Goal: Task Accomplishment & Management: Manage account settings

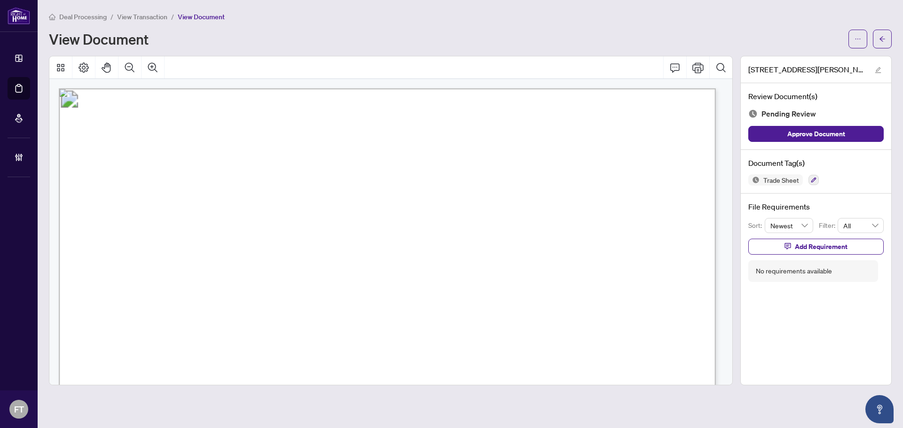
drag, startPoint x: 254, startPoint y: 158, endPoint x: 254, endPoint y: 2, distance: 155.6
click at [96, 18] on span "Deal Processing" at bounding box center [82, 17] width 47 height 8
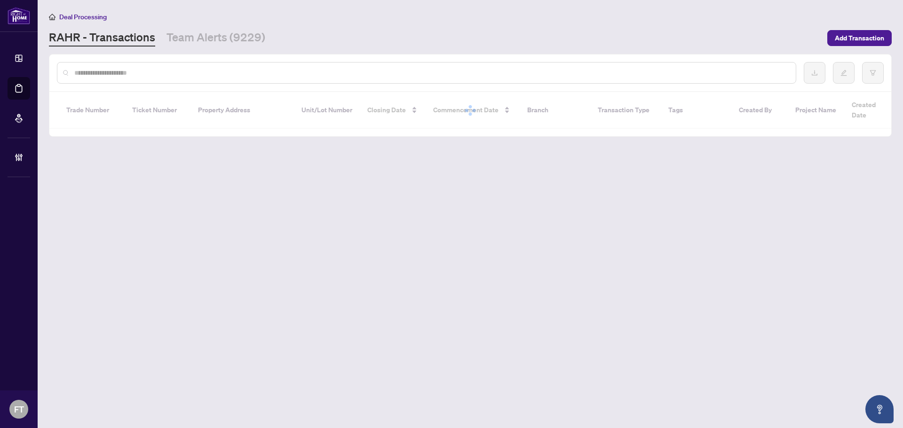
click at [141, 72] on input "text" at bounding box center [431, 73] width 714 height 10
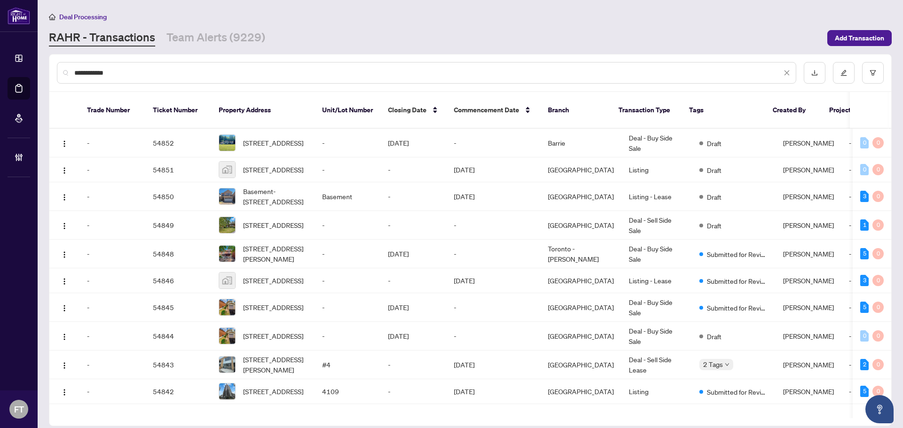
type input "**********"
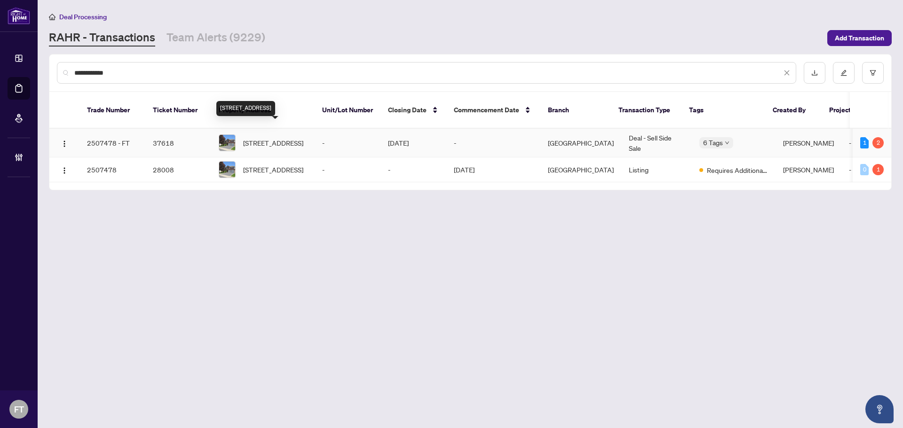
click at [276, 138] on span "[STREET_ADDRESS]" at bounding box center [273, 143] width 60 height 10
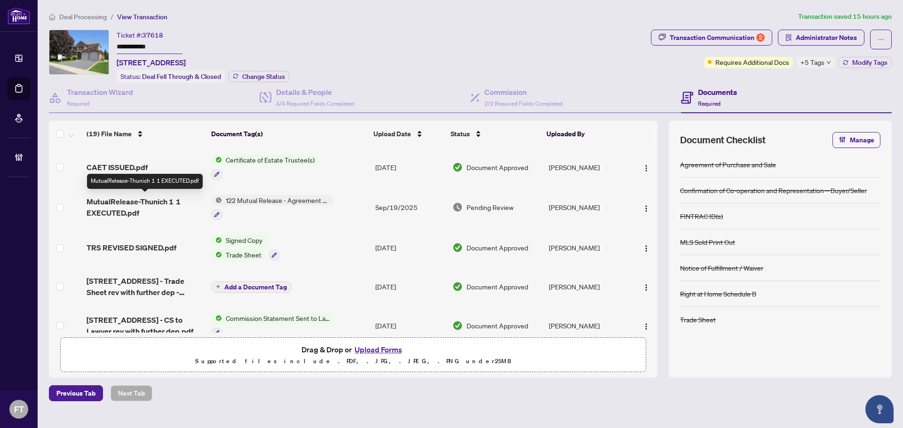
click at [99, 201] on span "MutualRelease-Thunich 1 1 EXECUTED.pdf" at bounding box center [145, 207] width 118 height 23
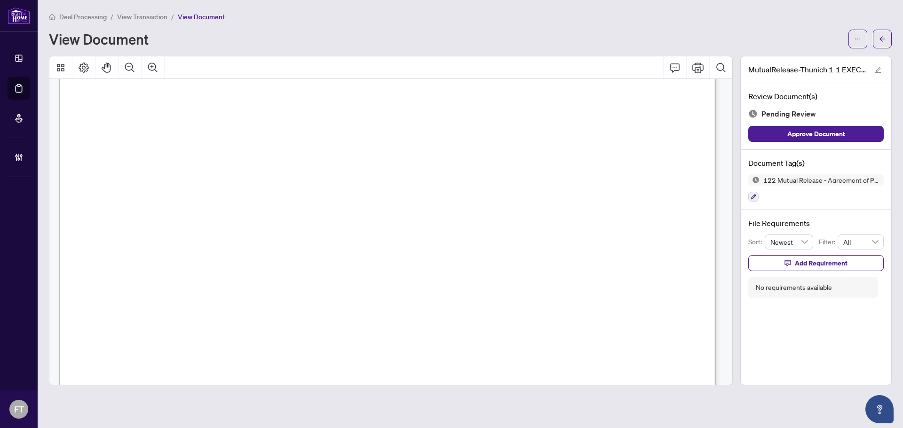
scroll to position [376, 0]
click at [157, 76] on button "Zoom In" at bounding box center [152, 67] width 23 height 23
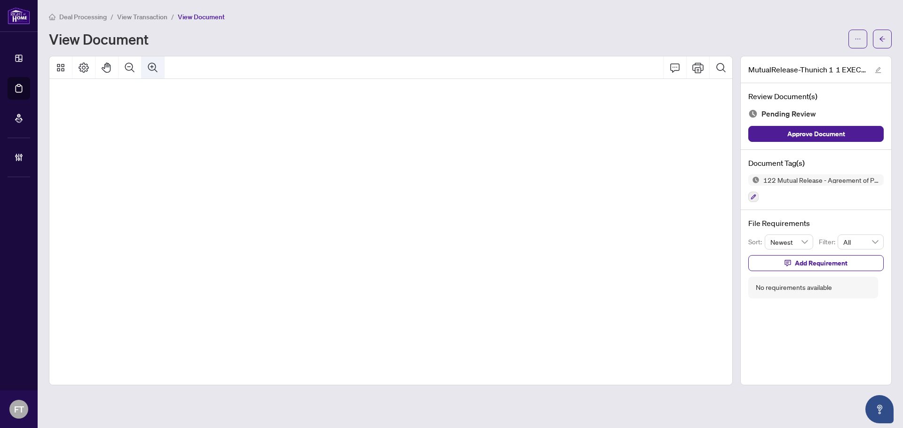
click at [157, 76] on button "Zoom In" at bounding box center [152, 67] width 23 height 23
click at [142, 16] on span "View Transaction" at bounding box center [142, 17] width 50 height 8
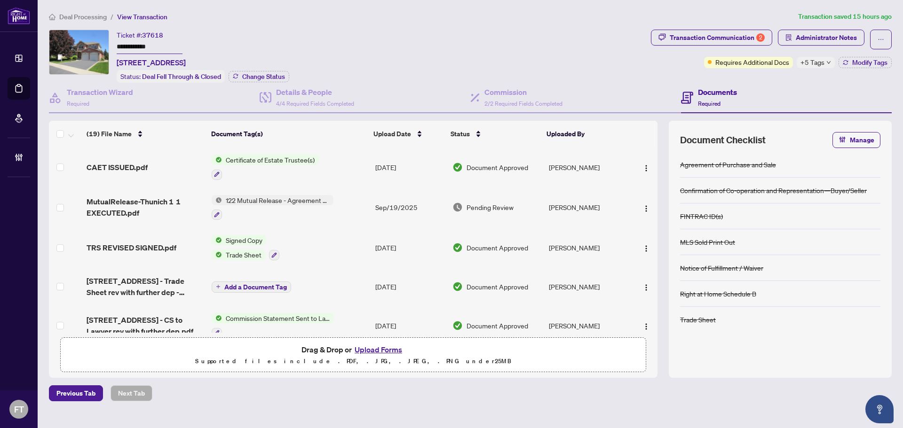
click at [134, 165] on span "CAET ISSUED.pdf" at bounding box center [116, 167] width 61 height 11
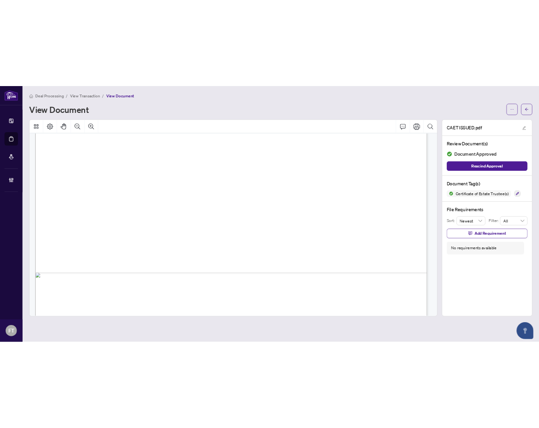
scroll to position [1199, 0]
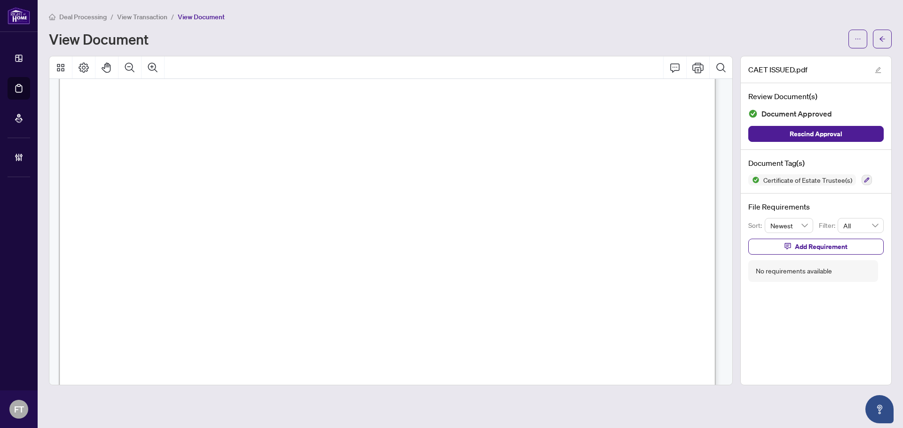
click at [137, 19] on span "View Transaction" at bounding box center [142, 17] width 50 height 8
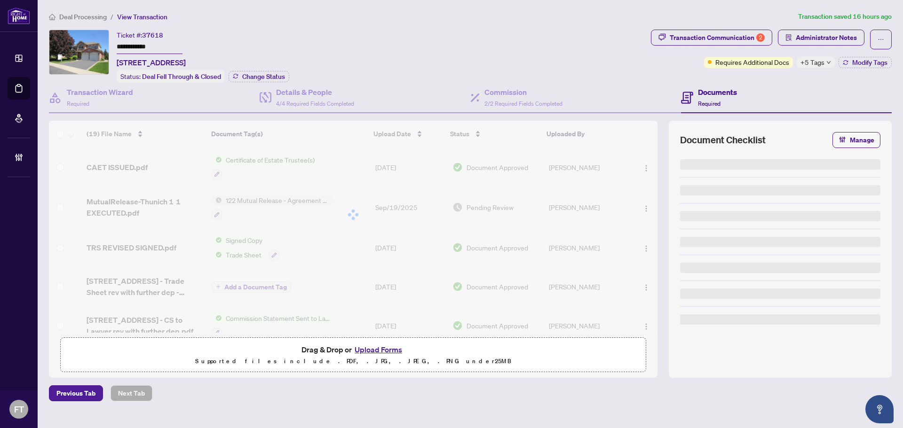
type input "**********"
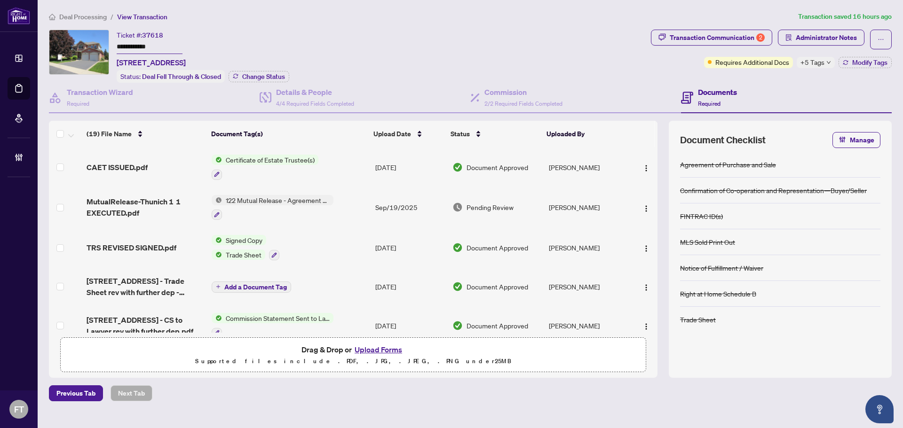
drag, startPoint x: 194, startPoint y: 32, endPoint x: 213, endPoint y: 30, distance: 18.9
click at [186, 32] on div "**********" at bounding box center [151, 49] width 69 height 39
click at [738, 38] on div "Transaction Communication 2" at bounding box center [716, 37] width 95 height 15
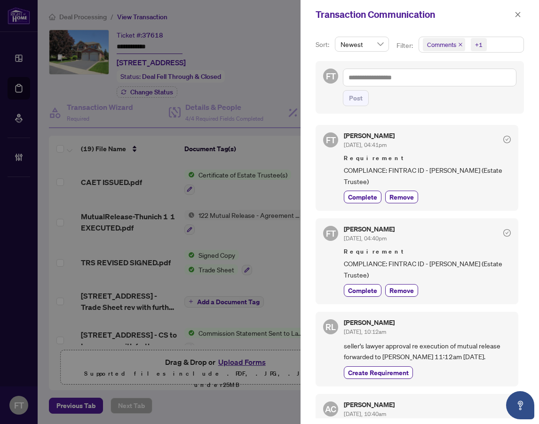
click at [429, 140] on div "[PERSON_NAME] [DATE], 04:41pm" at bounding box center [427, 141] width 167 height 17
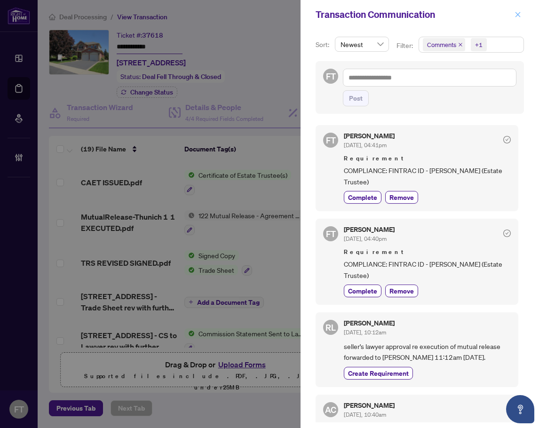
click at [519, 16] on icon "close" at bounding box center [517, 14] width 7 height 7
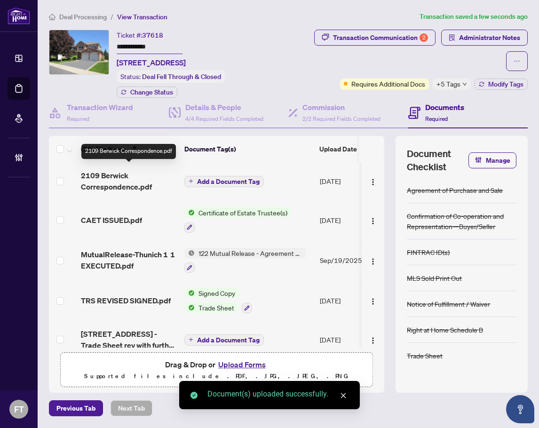
click at [103, 182] on span "2109 Berwick Correspondence.pdf" at bounding box center [129, 181] width 96 height 23
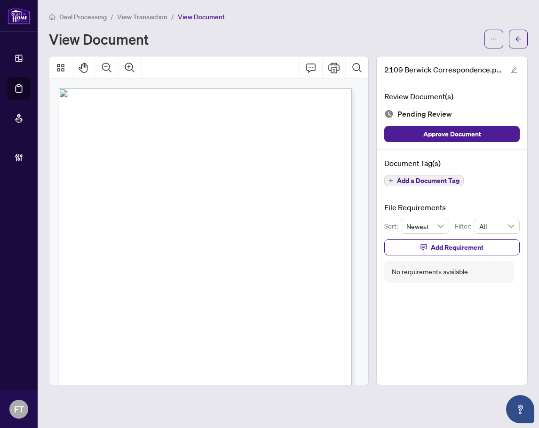
click at [413, 179] on span "Add a Document Tag" at bounding box center [428, 180] width 63 height 7
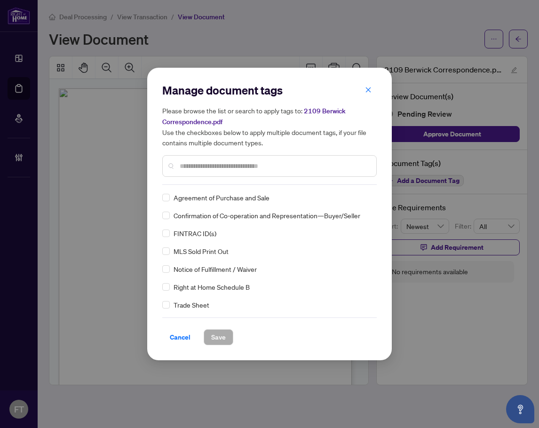
click at [251, 166] on input "text" at bounding box center [274, 166] width 189 height 10
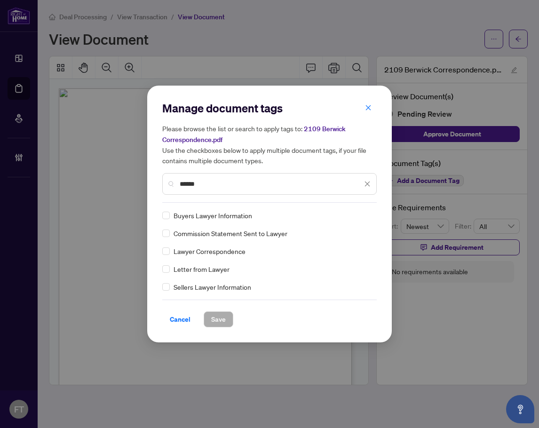
type input "******"
click at [170, 252] on div "Lawyer Correspondence" at bounding box center [266, 251] width 209 height 10
click at [350, 212] on div at bounding box center [359, 215] width 24 height 9
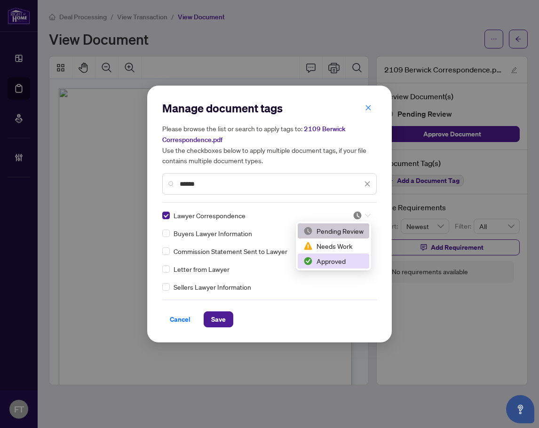
click at [317, 265] on div "Approved" at bounding box center [333, 261] width 60 height 10
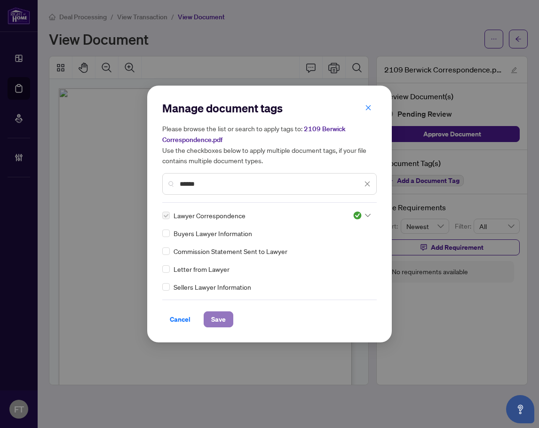
click at [221, 317] on span "Save" at bounding box center [218, 319] width 15 height 15
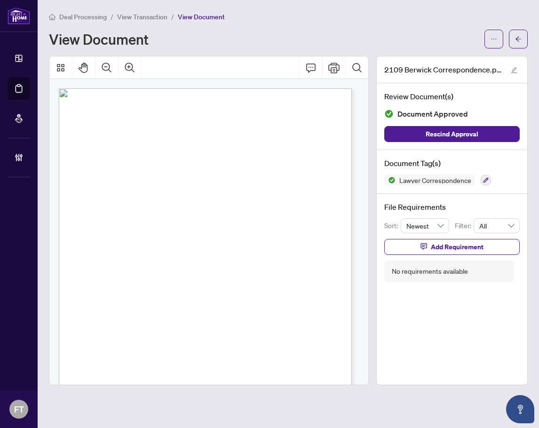
click at [260, 250] on div "1 [PERSON_NAME] From: Gokcin Nalsok <[EMAIL_ADDRESS][DOMAIN_NAME]> Sent: [DATE]…" at bounding box center [208, 281] width 298 height 386
click at [146, 17] on span "View Transaction" at bounding box center [142, 17] width 50 height 8
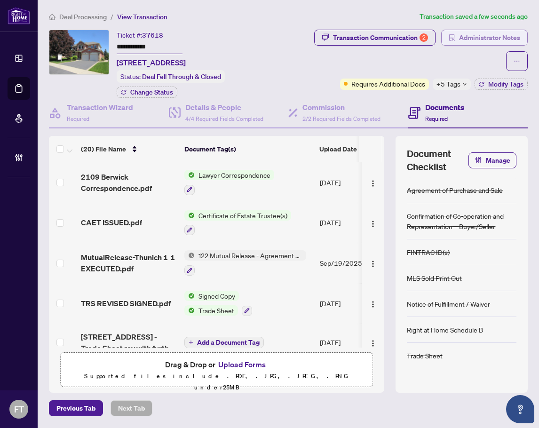
click at [475, 39] on span "Administrator Notes" at bounding box center [489, 37] width 61 height 15
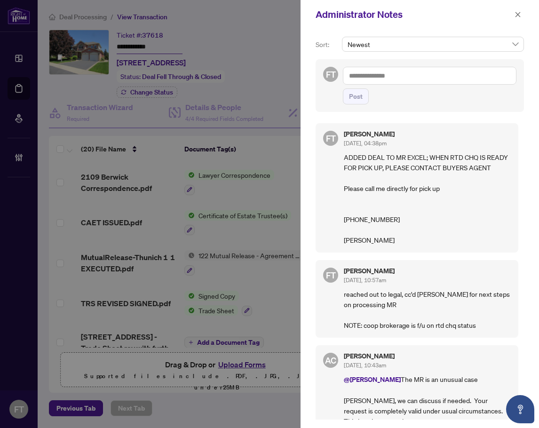
drag, startPoint x: 372, startPoint y: 78, endPoint x: 377, endPoint y: 78, distance: 4.7
click at [374, 78] on textarea at bounding box center [429, 76] width 173 height 18
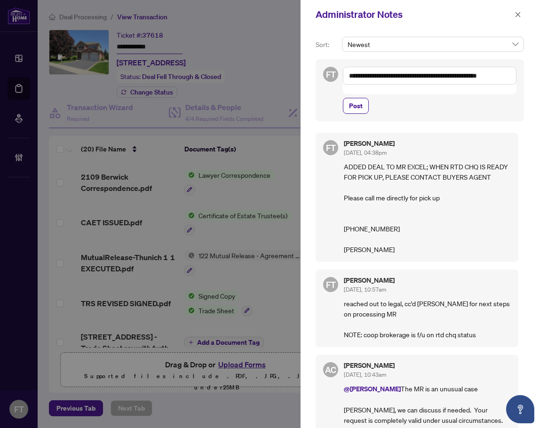
type textarea "**********"
click at [365, 89] on div "**********" at bounding box center [429, 90] width 173 height 47
click at [353, 98] on span "Post" at bounding box center [356, 105] width 14 height 15
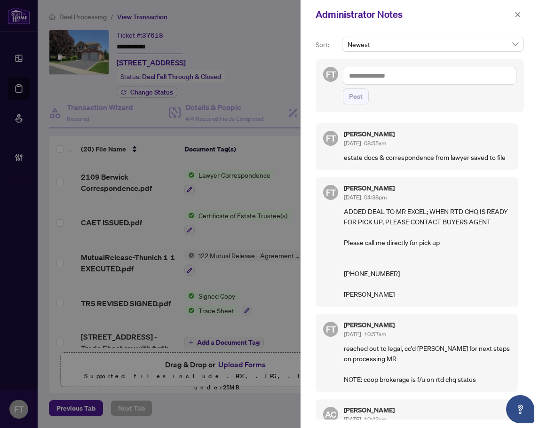
drag, startPoint x: 200, startPoint y: 35, endPoint x: 211, endPoint y: 32, distance: 11.6
click at [201, 35] on div at bounding box center [269, 214] width 539 height 428
click at [512, 15] on button "button" at bounding box center [517, 14] width 12 height 11
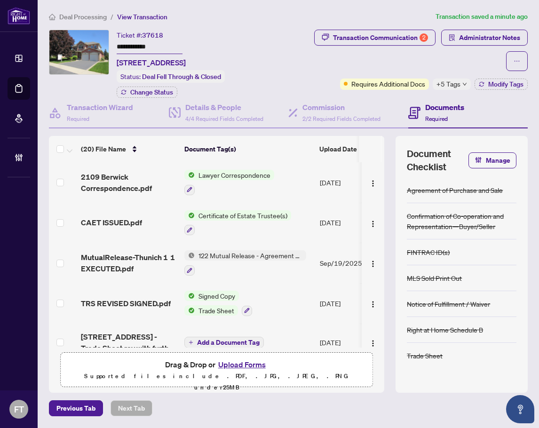
click at [69, 16] on span "Deal Processing" at bounding box center [82, 17] width 47 height 8
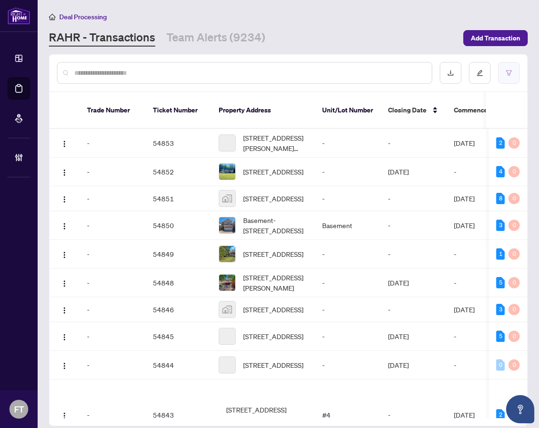
click at [512, 72] on button "button" at bounding box center [509, 73] width 22 height 22
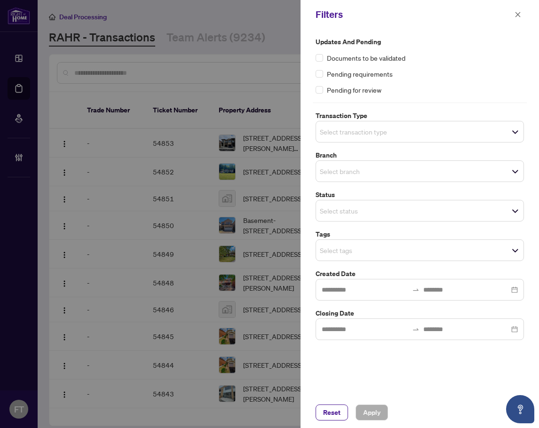
click at [380, 131] on input "search" at bounding box center [353, 131] width 66 height 11
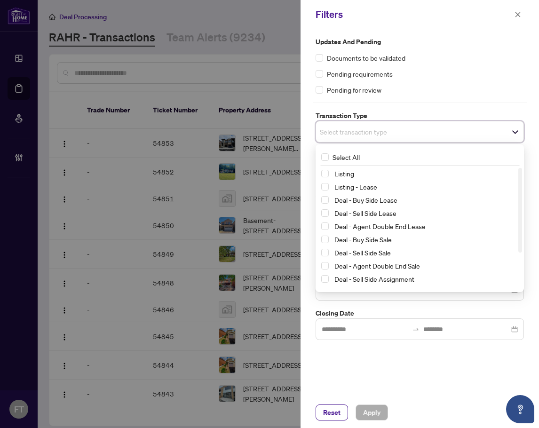
click at [348, 151] on div "Select All" at bounding box center [419, 157] width 204 height 18
click at [343, 150] on div "Select All" at bounding box center [419, 157] width 204 height 18
click at [344, 158] on span "Select All" at bounding box center [346, 157] width 35 height 10
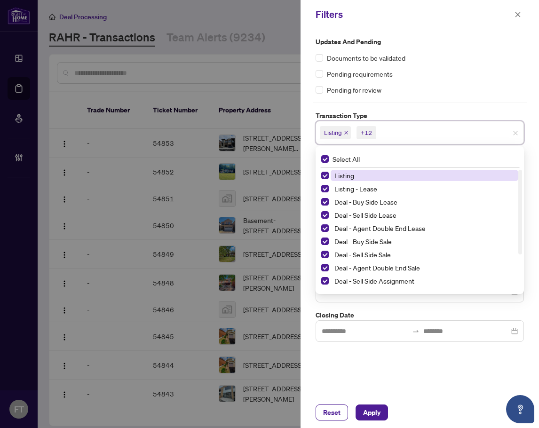
click at [341, 173] on span "Listing" at bounding box center [344, 175] width 20 height 8
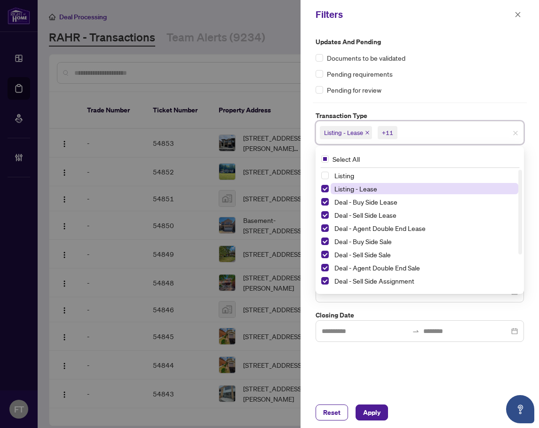
click at [338, 186] on span "Listing - Lease" at bounding box center [355, 188] width 43 height 8
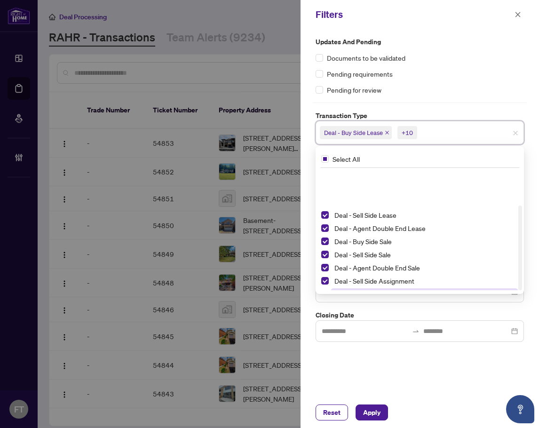
scroll to position [51, 0]
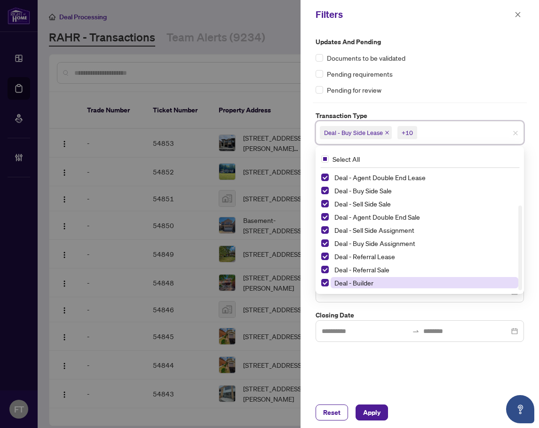
click at [340, 286] on span "Deal - Builder" at bounding box center [353, 282] width 39 height 8
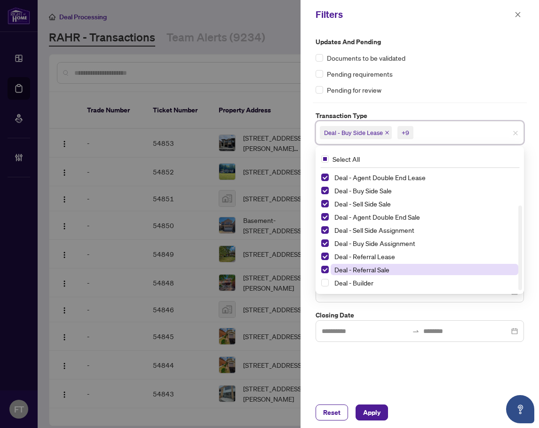
click at [345, 275] on div "Deal - Referral Sale" at bounding box center [419, 269] width 197 height 11
click at [352, 262] on div "Deal - Referral Lease" at bounding box center [419, 256] width 197 height 11
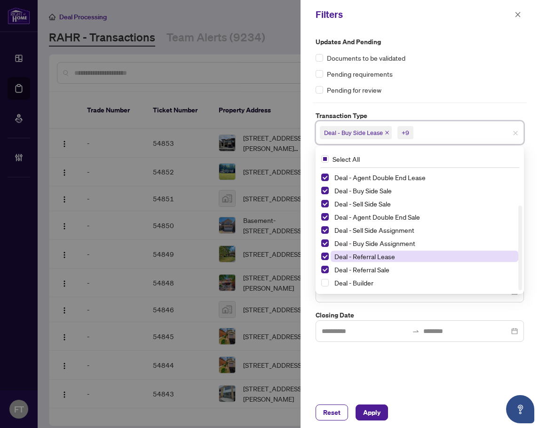
click at [350, 256] on span "Deal - Referral Lease" at bounding box center [364, 256] width 61 height 8
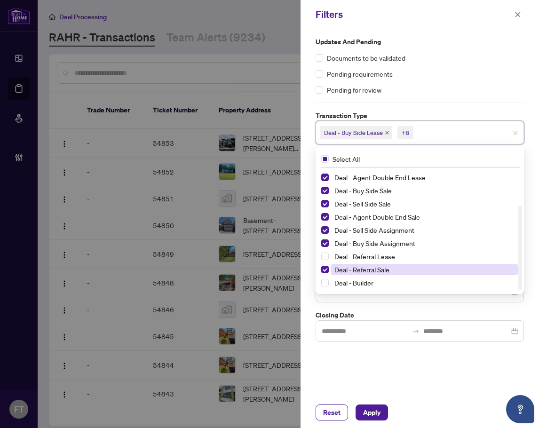
click at [342, 274] on span "Deal - Referral Sale" at bounding box center [424, 269] width 188 height 11
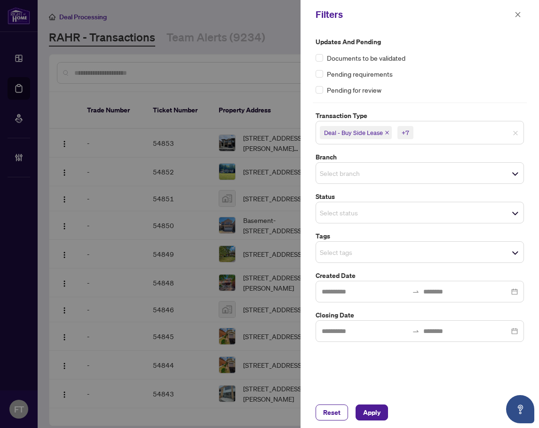
click at [375, 174] on input "search" at bounding box center [353, 172] width 66 height 11
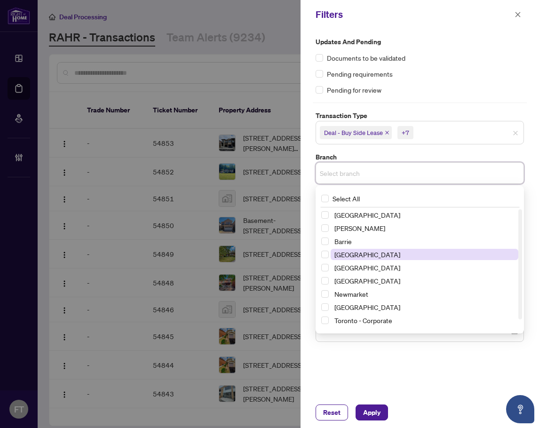
click at [350, 256] on span "[GEOGRAPHIC_DATA]" at bounding box center [367, 254] width 66 height 8
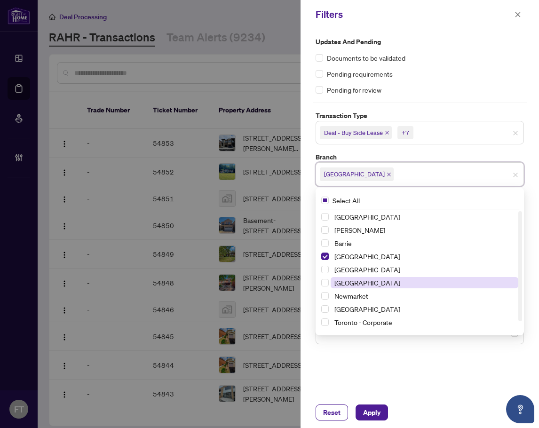
click at [344, 283] on span "[GEOGRAPHIC_DATA]" at bounding box center [367, 282] width 66 height 8
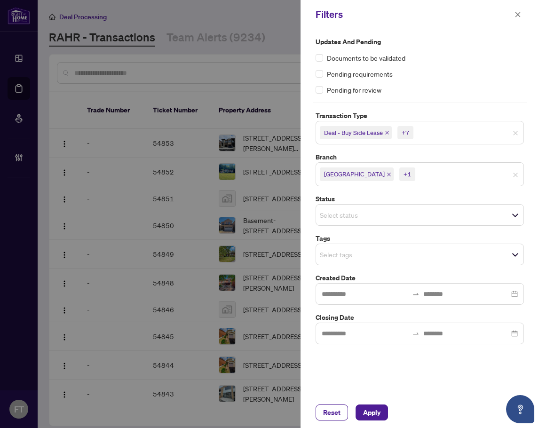
click at [338, 386] on div "Updates and Pending Documents to be validated Pending requirements Pending for …" at bounding box center [419, 213] width 238 height 368
click at [345, 226] on div "Updates and Pending Documents to be validated Pending requirements Pending for …" at bounding box center [420, 190] width 214 height 307
click at [337, 251] on input "search" at bounding box center [353, 254] width 66 height 11
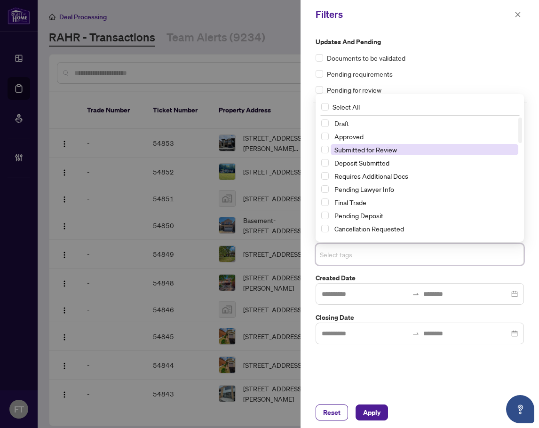
click at [349, 147] on span "Submitted for Review" at bounding box center [365, 149] width 63 height 8
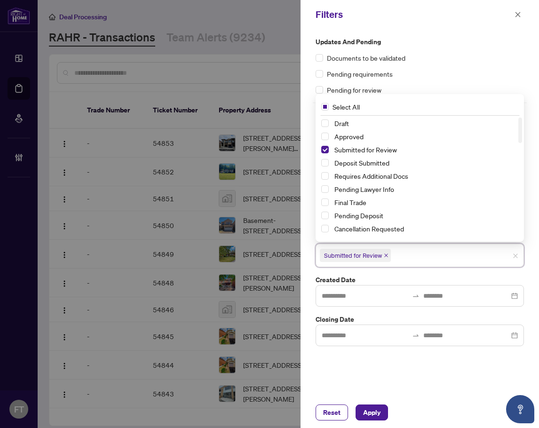
click at [388, 384] on div "Updates and Pending Documents to be validated Pending requirements Pending for …" at bounding box center [419, 213] width 238 height 368
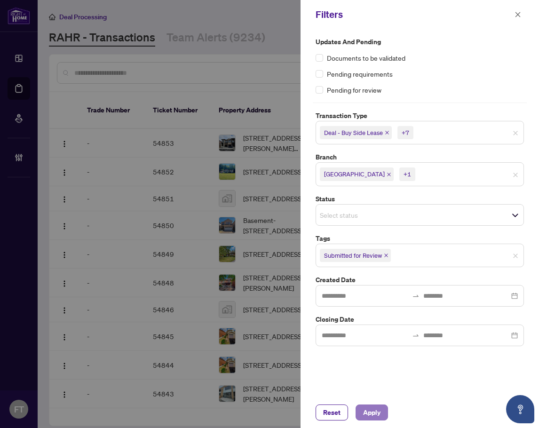
click at [366, 414] on span "Apply" at bounding box center [371, 412] width 17 height 15
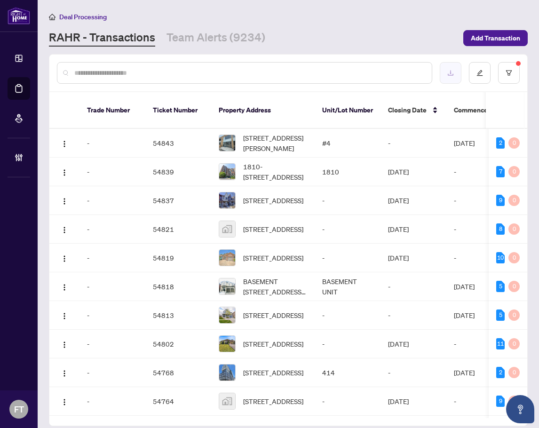
click at [457, 70] on button "button" at bounding box center [451, 73] width 22 height 22
